Goal: Task Accomplishment & Management: Manage account settings

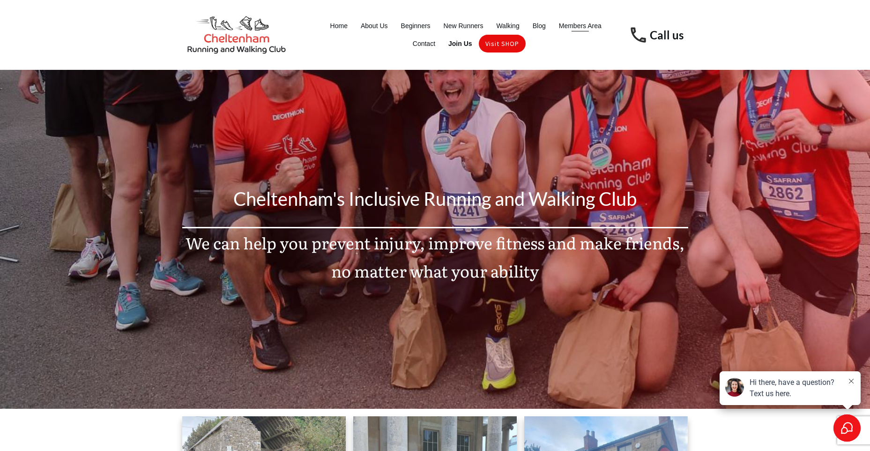
click at [568, 28] on span "Members Area" at bounding box center [580, 25] width 43 height 13
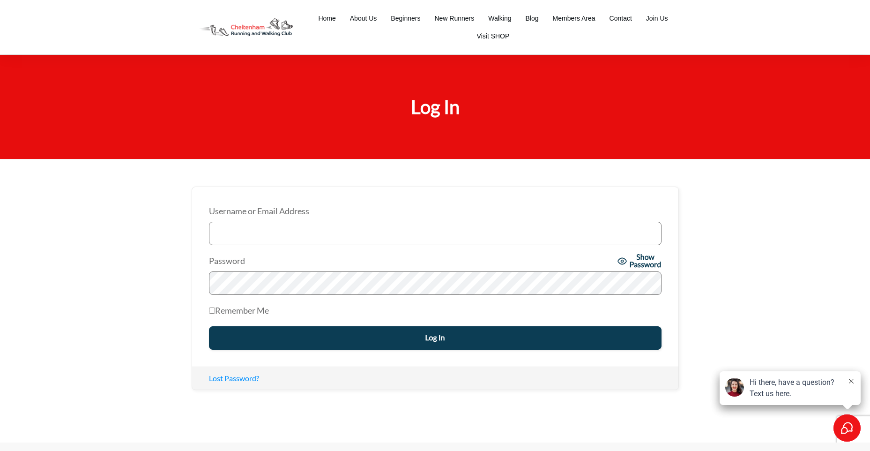
click at [303, 235] on input "Username or Email Address" at bounding box center [435, 233] width 453 height 23
type input "[EMAIL_ADDRESS][DOMAIN_NAME]"
click at [410, 336] on input "Log In" at bounding box center [435, 337] width 453 height 23
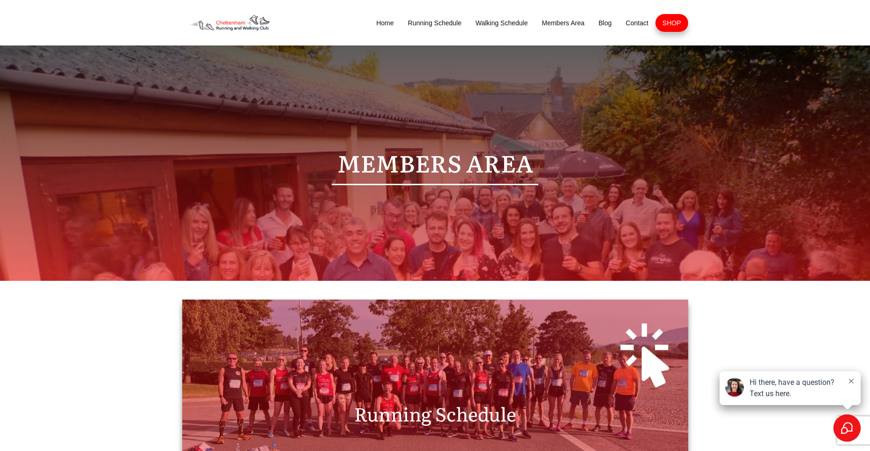
click at [458, 365] on div at bounding box center [436, 353] width 488 height 88
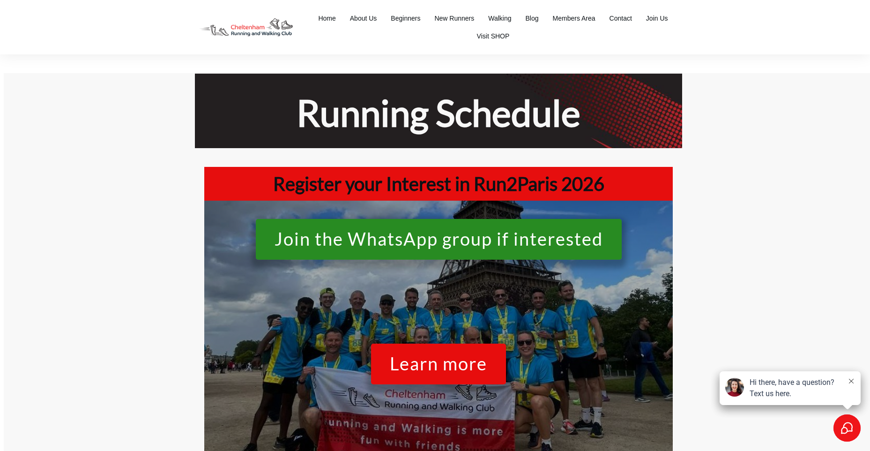
scroll to position [47, 0]
